Goal: Transaction & Acquisition: Purchase product/service

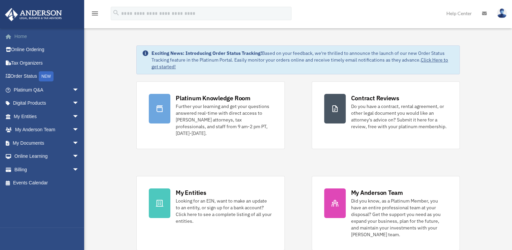
click at [39, 37] on link "Home" at bounding box center [47, 36] width 85 height 13
click at [64, 141] on link "My Documents arrow_drop_down" at bounding box center [47, 142] width 85 height 13
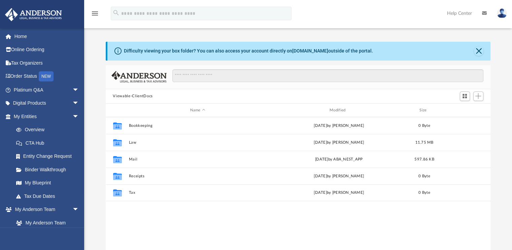
scroll to position [148, 380]
click at [34, 36] on link "Home" at bounding box center [47, 36] width 85 height 13
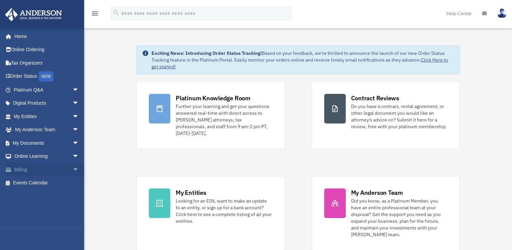
click at [72, 168] on span "arrow_drop_down" at bounding box center [78, 170] width 13 height 14
click at [55, 180] on link "$ Open Invoices" at bounding box center [49, 184] width 80 height 14
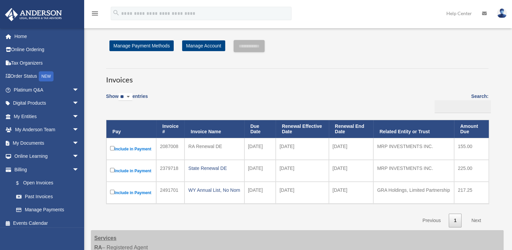
click at [55, 180] on link "$ Open Invoices" at bounding box center [45, 184] width 73 height 14
click at [248, 46] on input "**********" at bounding box center [249, 46] width 31 height 12
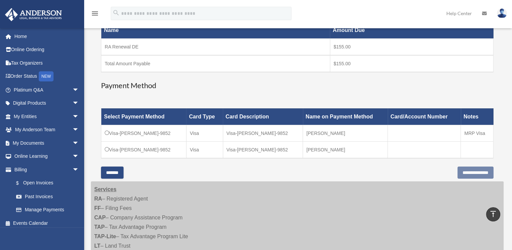
scroll to position [138, 0]
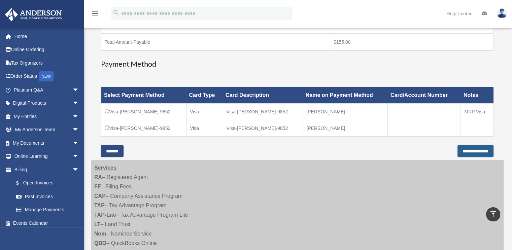
click at [458, 148] on input "**********" at bounding box center [476, 151] width 36 height 12
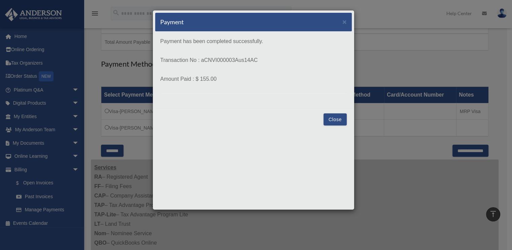
click at [344, 120] on button "Close" at bounding box center [335, 120] width 23 height 12
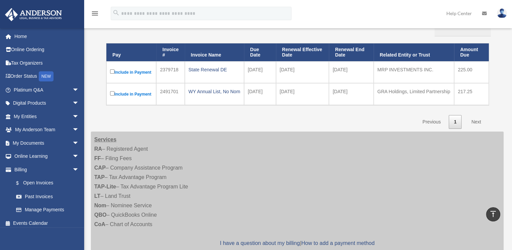
scroll to position [75, 0]
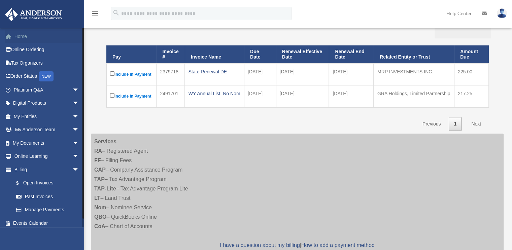
click at [28, 33] on link "Home" at bounding box center [47, 36] width 85 height 13
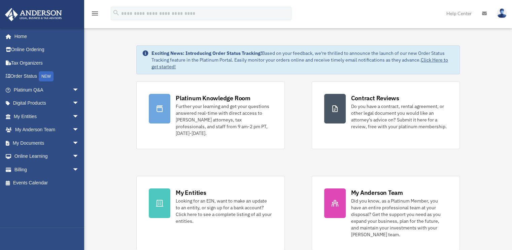
click at [502, 12] on img at bounding box center [502, 13] width 10 height 10
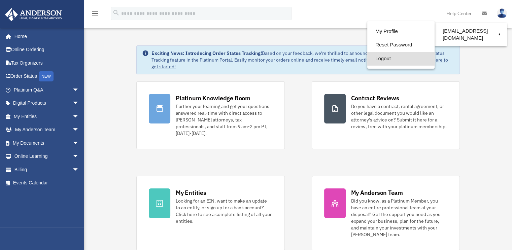
click at [385, 57] on link "Logout" at bounding box center [401, 59] width 67 height 14
